Goal: Book appointment/travel/reservation

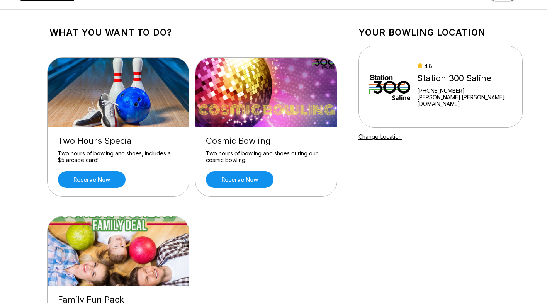
scroll to position [26, 0]
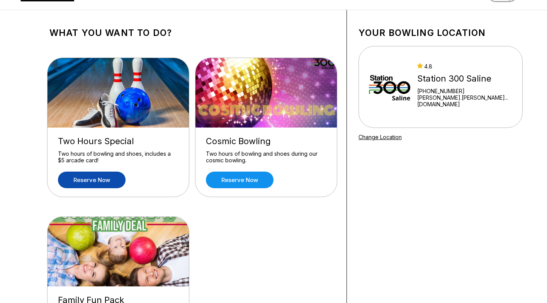
click at [103, 182] on link "Reserve now" at bounding box center [92, 180] width 68 height 17
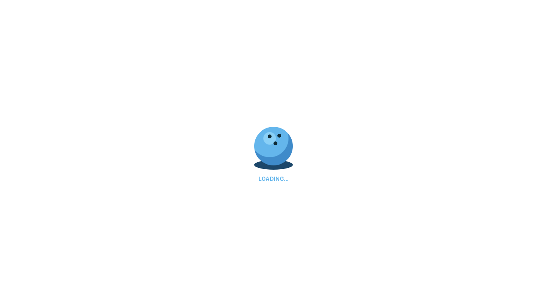
scroll to position [0, 0]
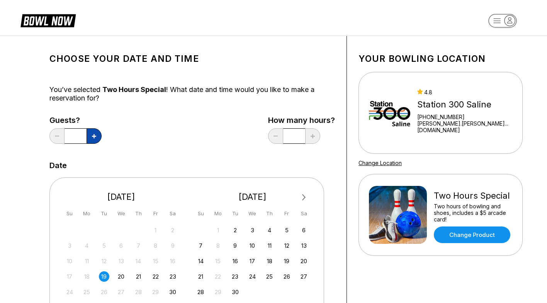
click at [97, 139] on button at bounding box center [94, 135] width 15 height 15
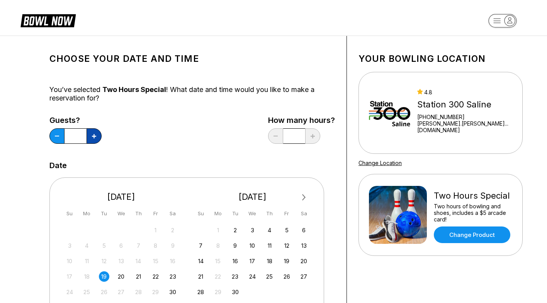
type input "*"
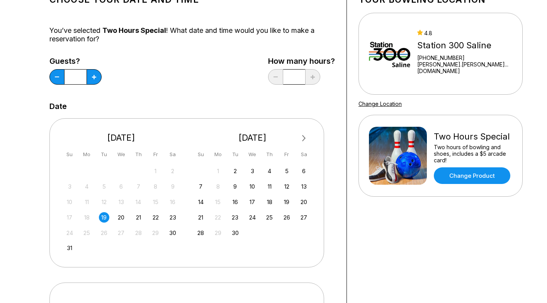
scroll to position [105, 0]
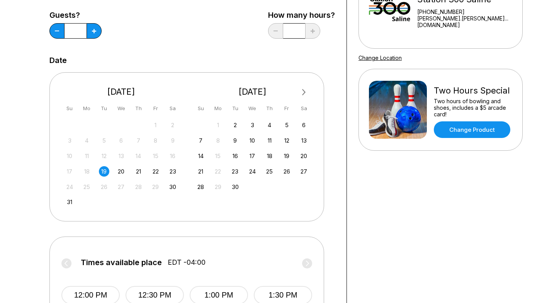
click at [107, 172] on div "19" at bounding box center [104, 171] width 10 height 10
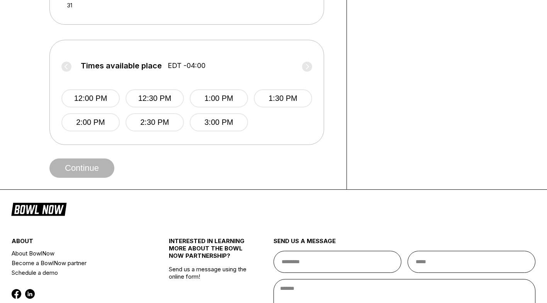
scroll to position [305, 0]
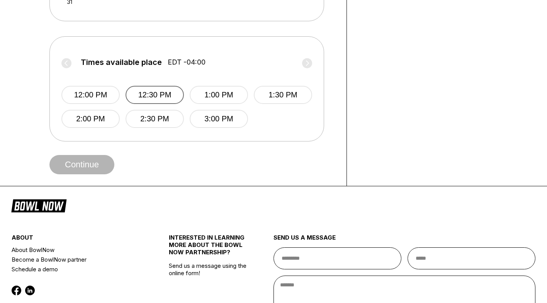
click at [141, 95] on button "12:30 PM" at bounding box center [155, 95] width 58 height 18
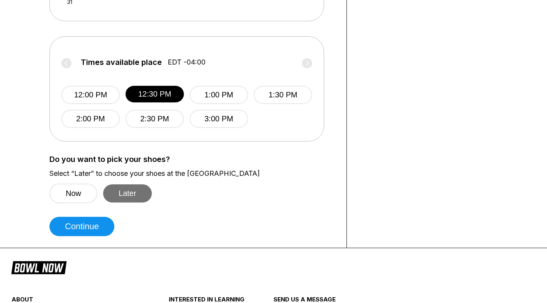
click at [122, 190] on button "Later" at bounding box center [127, 193] width 49 height 18
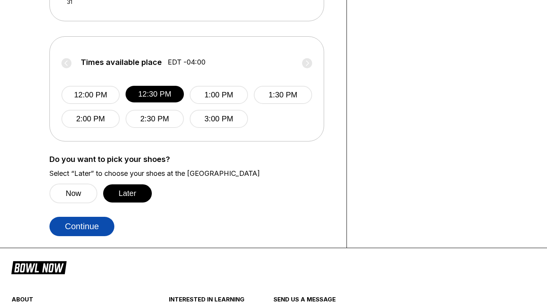
click at [91, 221] on button "Continue" at bounding box center [81, 226] width 65 height 19
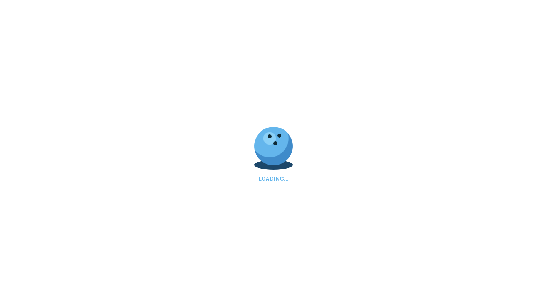
scroll to position [0, 0]
select select "**"
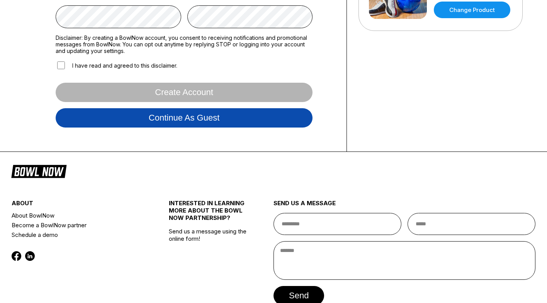
click at [200, 120] on button "Continue as guest" at bounding box center [184, 117] width 257 height 19
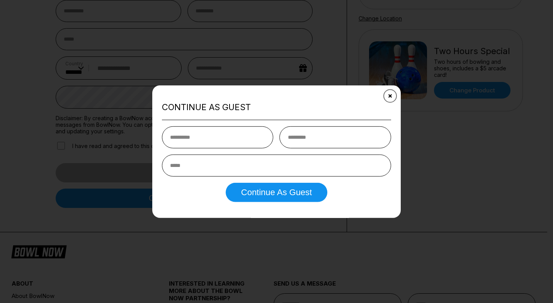
click at [393, 92] on button "Close" at bounding box center [389, 96] width 19 height 19
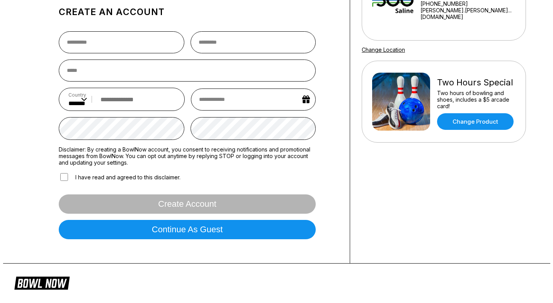
scroll to position [133, 0]
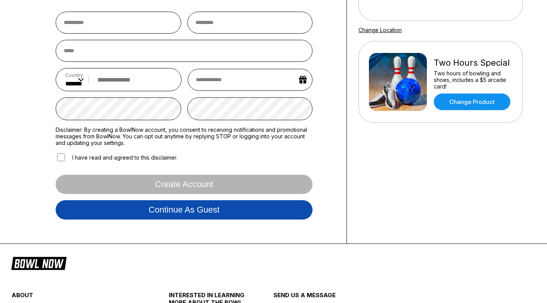
click at [168, 217] on button "Continue as guest" at bounding box center [184, 209] width 257 height 19
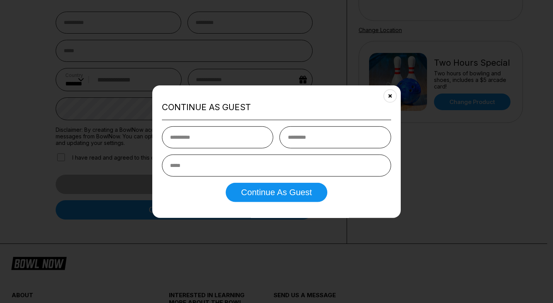
click at [240, 134] on input "text" at bounding box center [218, 137] width 112 height 22
type input "****"
type input "******"
click at [255, 166] on input "email" at bounding box center [276, 165] width 229 height 22
click at [227, 165] on input "email" at bounding box center [276, 165] width 229 height 22
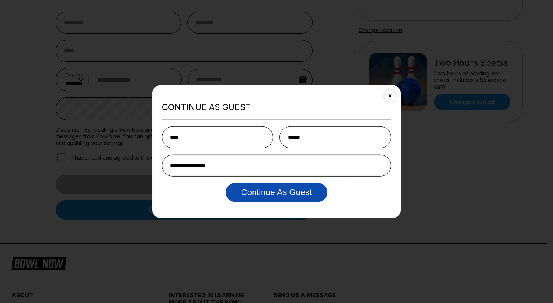
type input "**********"
click at [266, 192] on button "Continue as Guest" at bounding box center [277, 191] width 102 height 19
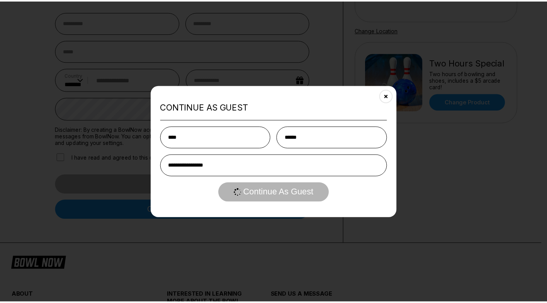
scroll to position [0, 0]
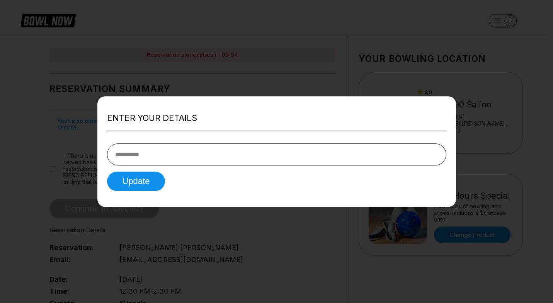
click at [205, 158] on input "tel" at bounding box center [276, 154] width 339 height 22
type input "**********"
click at [146, 189] on button "Update" at bounding box center [136, 181] width 58 height 19
